Goal: Transaction & Acquisition: Purchase product/service

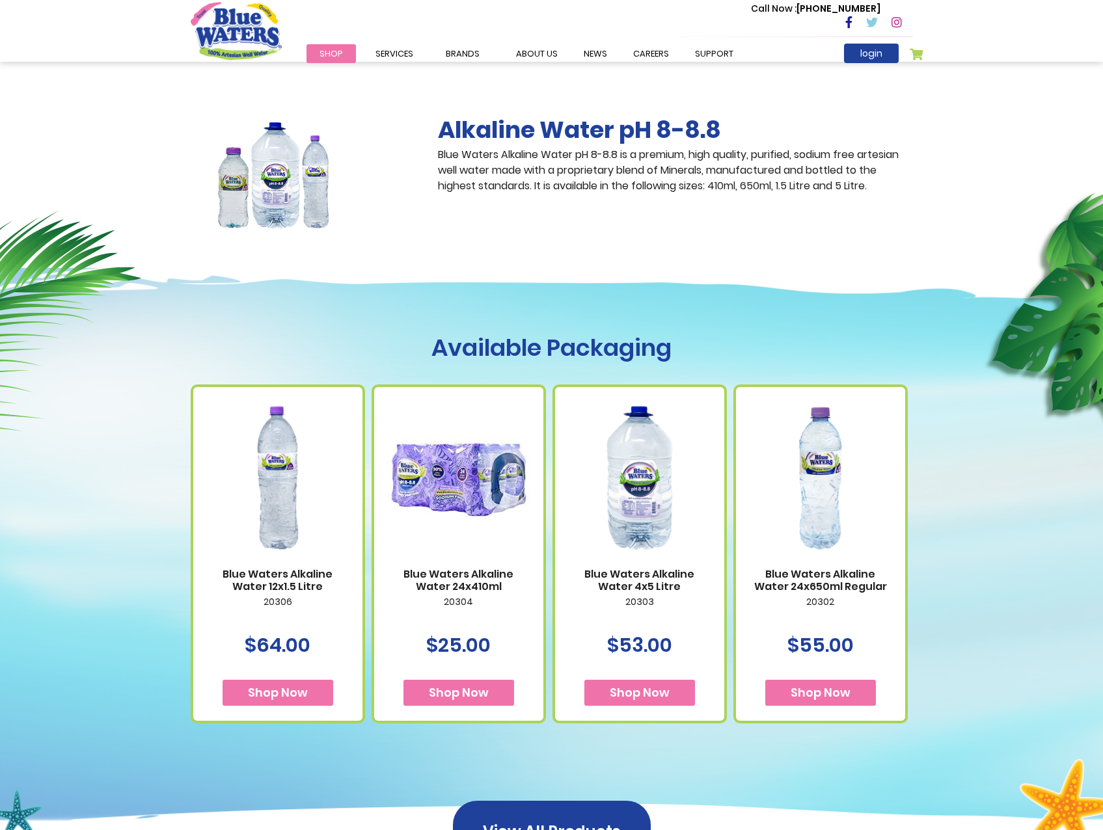
scroll to position [260, 0]
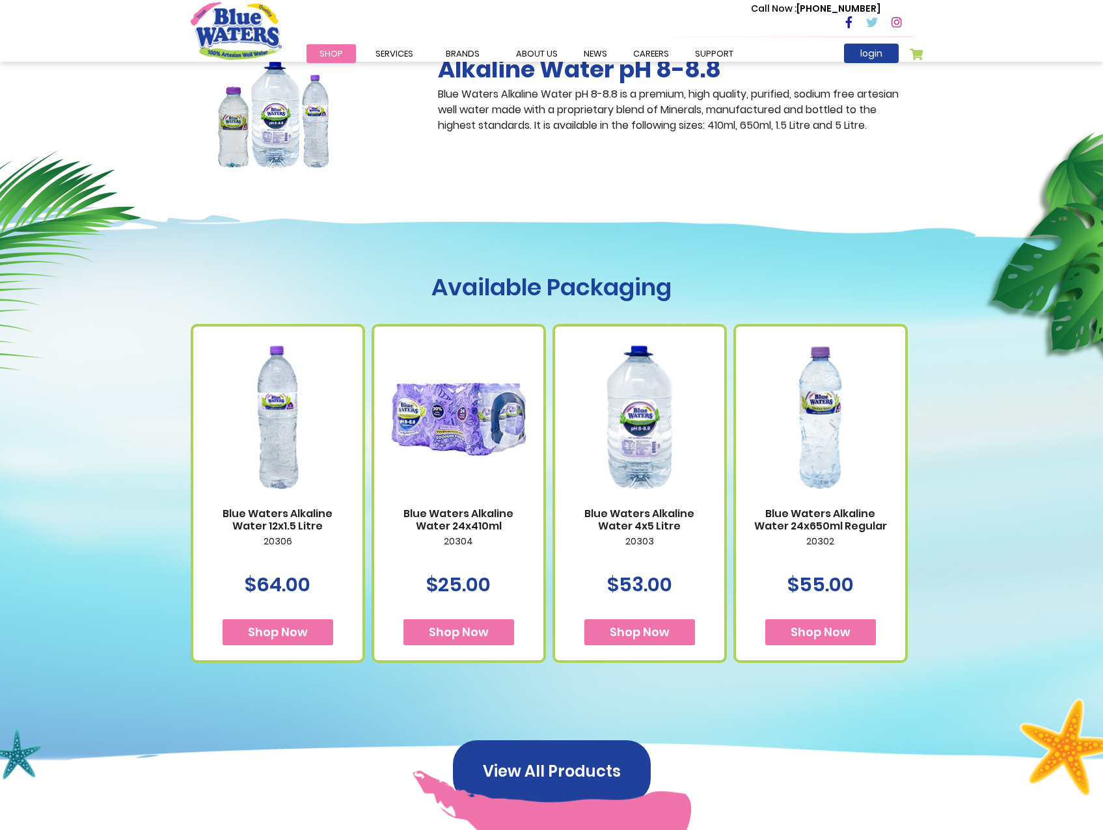
click at [288, 430] on img at bounding box center [277, 417] width 143 height 179
